Goal: Find specific page/section: Find specific page/section

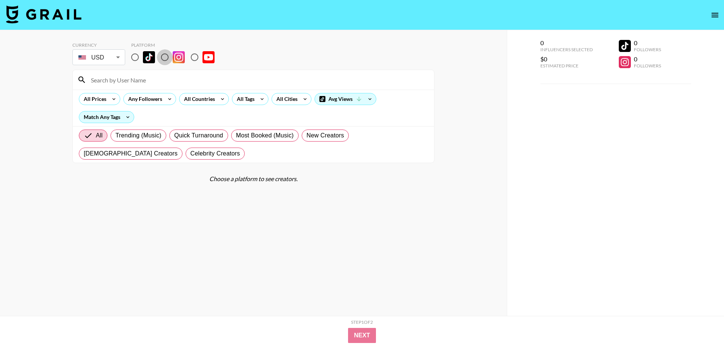
drag, startPoint x: 167, startPoint y: 57, endPoint x: 156, endPoint y: 86, distance: 30.8
click at [167, 57] on input "radio" at bounding box center [165, 57] width 16 height 16
radio input "true"
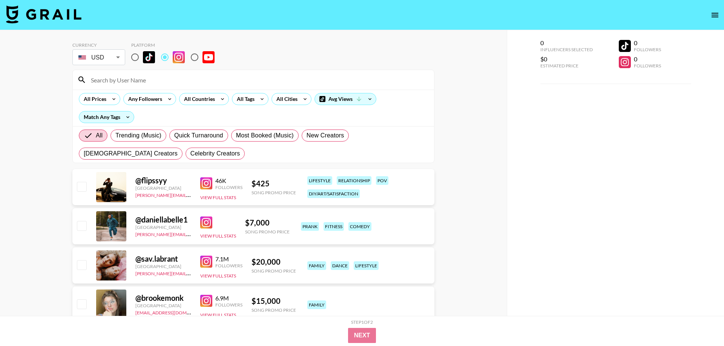
click at [156, 84] on input at bounding box center [257, 80] width 343 height 12
paste input "valentinoxdior"
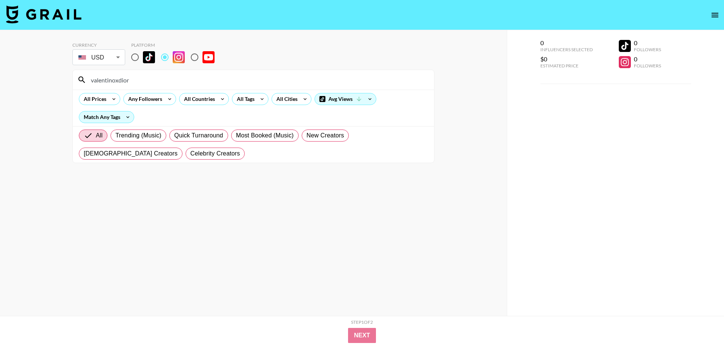
type input "valentinoxdior"
click at [192, 174] on section "Currency USD USD ​ Platform valentinoxdior All Prices Any Followers All Countri…" at bounding box center [253, 179] width 362 height 286
click at [166, 93] on div "Any Followers" at bounding box center [149, 99] width 53 height 12
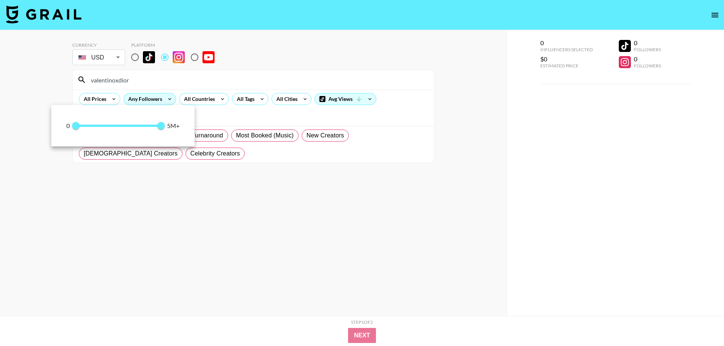
click at [162, 81] on div at bounding box center [362, 173] width 724 height 346
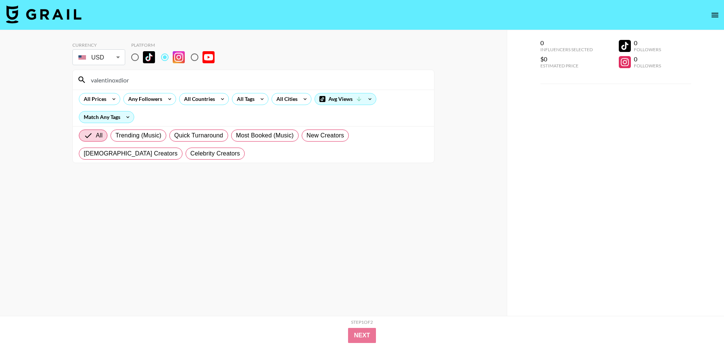
click at [149, 81] on input "valentinoxdior" at bounding box center [257, 80] width 343 height 12
click at [156, 81] on input "valentinoxdior" at bounding box center [257, 80] width 343 height 12
click at [166, 60] on input "radio" at bounding box center [165, 57] width 16 height 16
click at [150, 84] on input "valentinoxdior" at bounding box center [257, 80] width 343 height 12
click at [136, 60] on input "radio" at bounding box center [135, 57] width 16 height 16
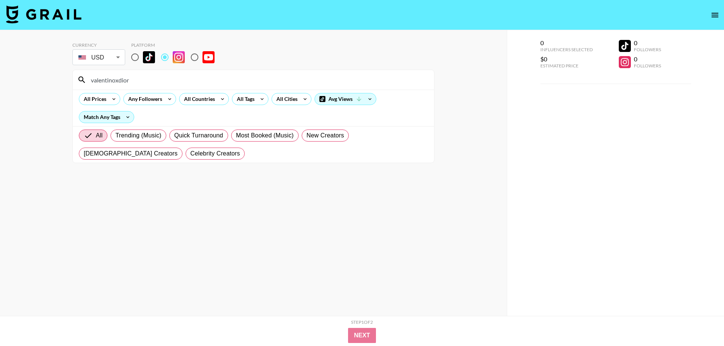
radio input "true"
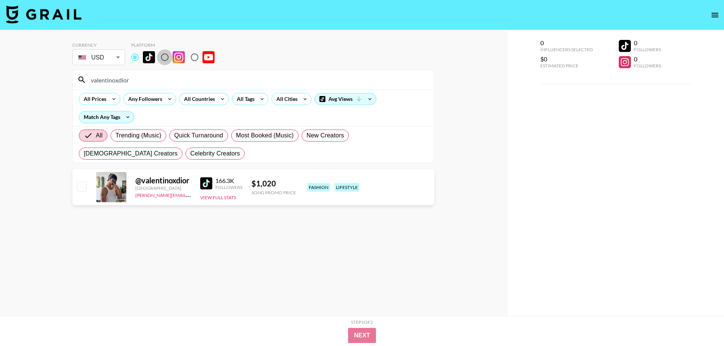
click at [169, 57] on input "radio" at bounding box center [165, 57] width 16 height 16
radio input "true"
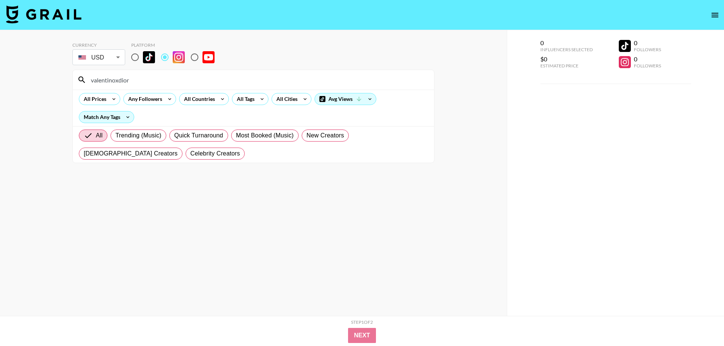
drag, startPoint x: 135, startPoint y: 59, endPoint x: 141, endPoint y: 91, distance: 32.6
click at [135, 59] on input "radio" at bounding box center [135, 57] width 16 height 16
radio input "true"
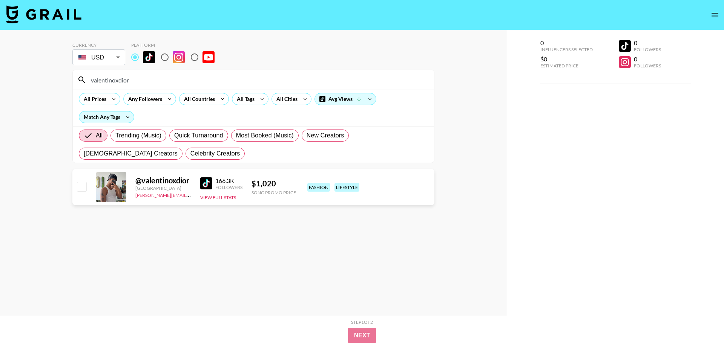
click at [127, 193] on div "@ valentinoxdior Canada [PERSON_NAME][EMAIL_ADDRESS][PERSON_NAME][DOMAIN_NAME] …" at bounding box center [253, 187] width 362 height 36
click at [200, 185] on div "@ valentinoxdior Canada [PERSON_NAME][EMAIL_ADDRESS][PERSON_NAME][DOMAIN_NAME] …" at bounding box center [253, 187] width 362 height 36
click at [210, 184] on img at bounding box center [206, 184] width 12 height 12
click at [164, 57] on input "radio" at bounding box center [165, 57] width 16 height 16
radio input "true"
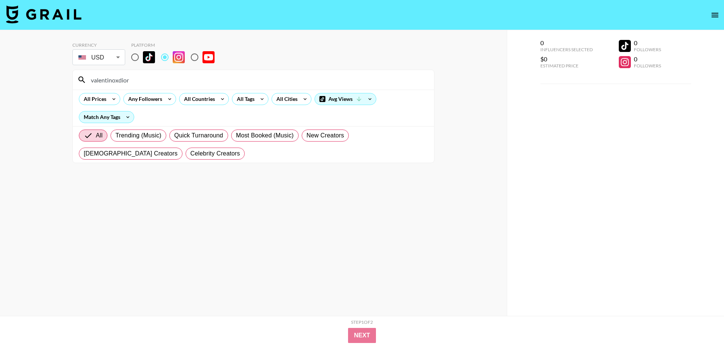
click at [124, 78] on input "valentinoxdior" at bounding box center [257, 80] width 343 height 12
click at [138, 58] on input "radio" at bounding box center [135, 57] width 16 height 16
radio input "true"
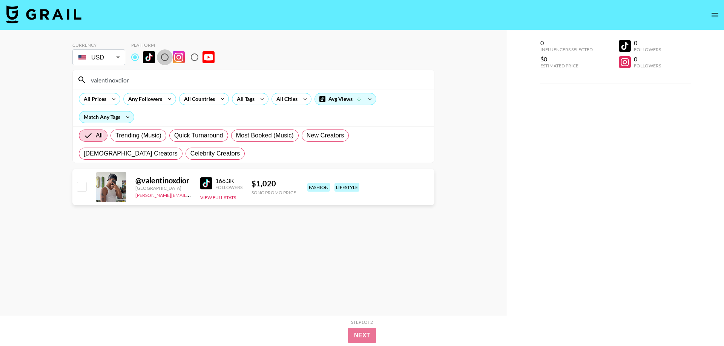
click at [167, 57] on input "radio" at bounding box center [165, 57] width 16 height 16
radio input "true"
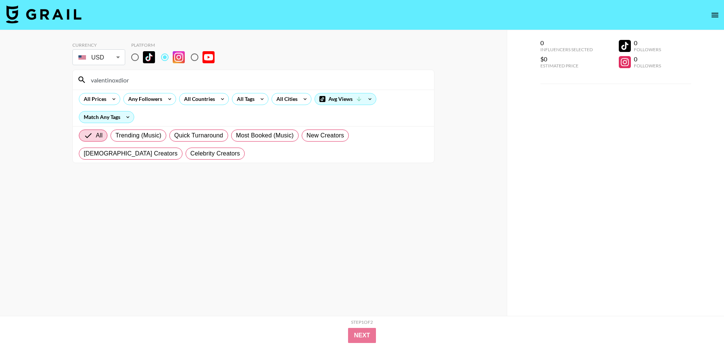
click at [154, 80] on input "valentinoxdior" at bounding box center [257, 80] width 343 height 12
paste input "carterfordays"
type input "carterfordays"
click at [189, 221] on section "Currency USD USD ​ Platform carterfordays All Prices Any Followers All Countrie…" at bounding box center [253, 179] width 362 height 286
click at [135, 58] on input "radio" at bounding box center [135, 57] width 16 height 16
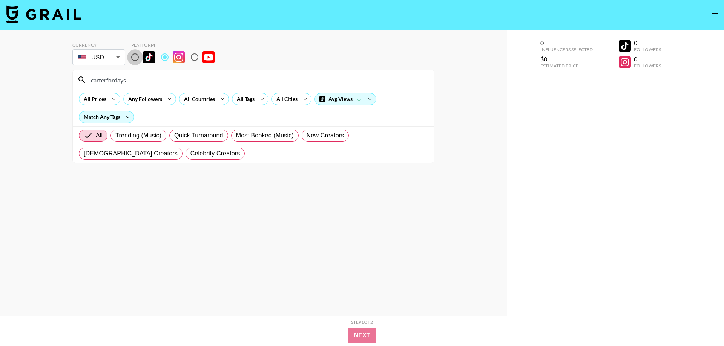
radio input "true"
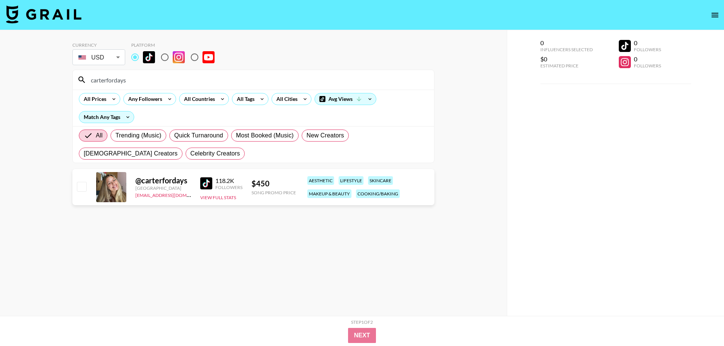
click at [160, 56] on input "radio" at bounding box center [165, 57] width 16 height 16
radio input "true"
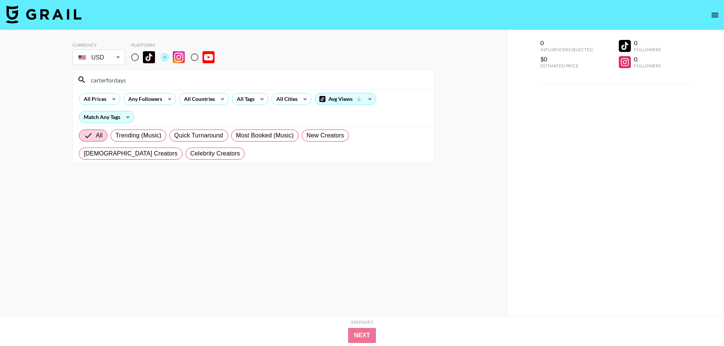
click at [143, 81] on input "carterfordays" at bounding box center [257, 80] width 343 height 12
paste input "activecactu"
type input "activecactus"
drag, startPoint x: 129, startPoint y: 56, endPoint x: 133, endPoint y: 59, distance: 4.9
click at [129, 57] on input "radio" at bounding box center [135, 57] width 16 height 16
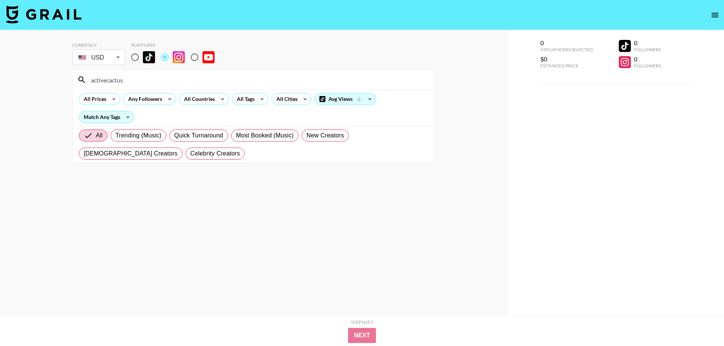
radio input "true"
click at [134, 58] on input "radio" at bounding box center [135, 57] width 16 height 16
